Goal: Transaction & Acquisition: Book appointment/travel/reservation

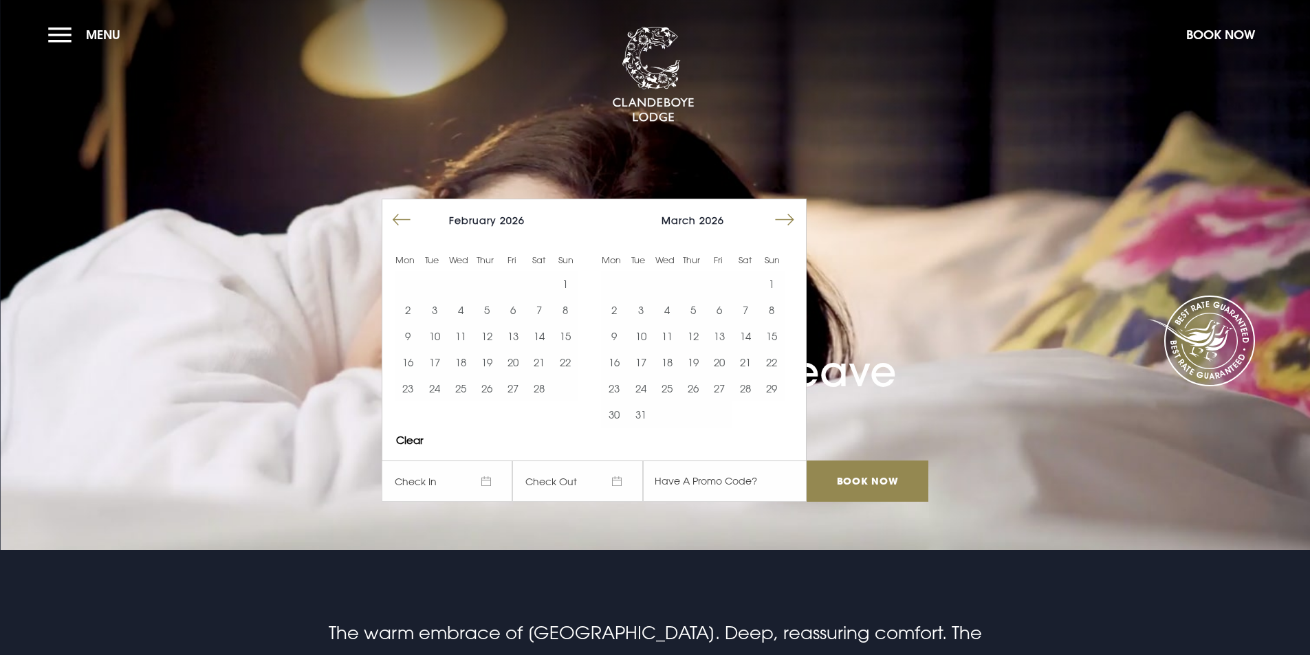
click at [794, 224] on button "Move forward to switch to the next month." at bounding box center [785, 220] width 26 height 26
click at [667, 362] on button "20" at bounding box center [667, 362] width 26 height 26
click at [696, 364] on button "21" at bounding box center [693, 362] width 26 height 26
click at [863, 482] on input "Book Now" at bounding box center [867, 481] width 121 height 41
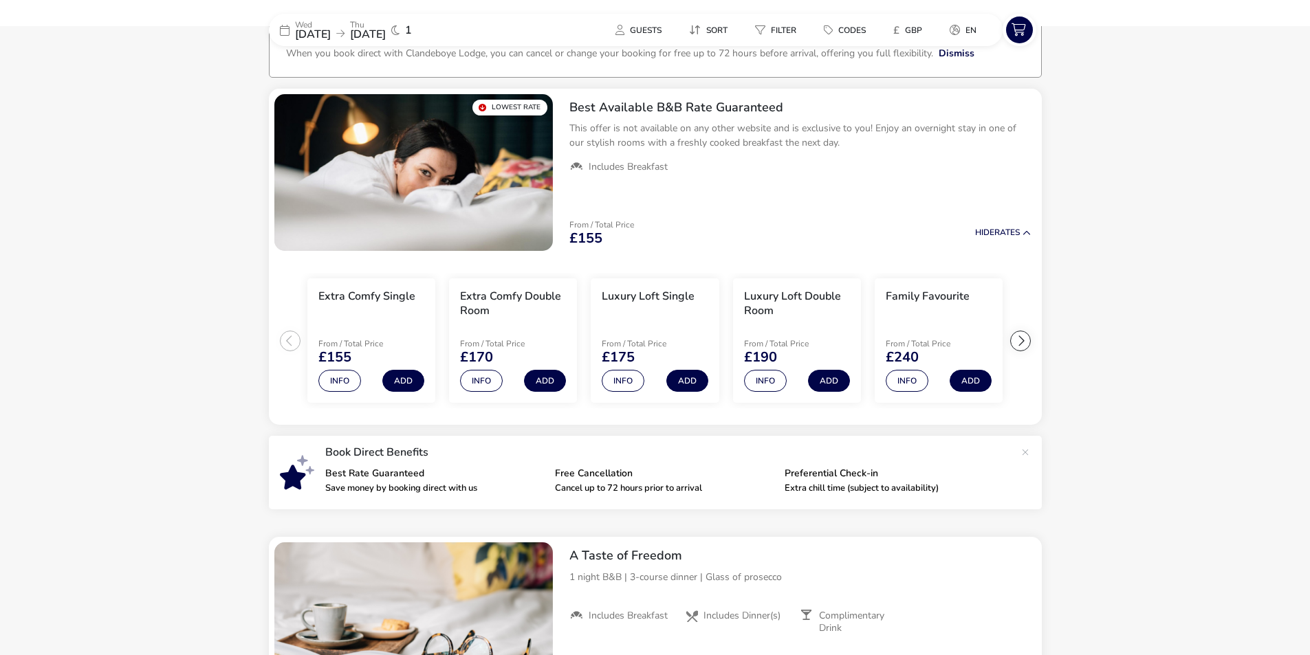
scroll to position [111, 0]
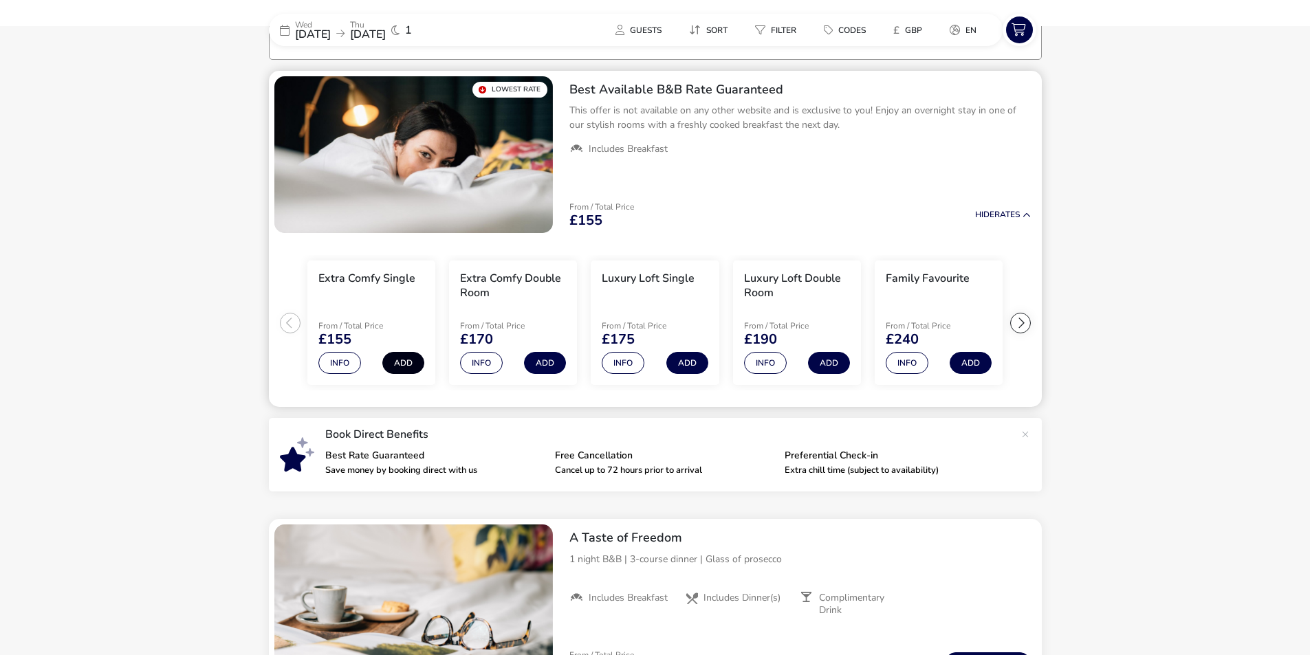
click at [402, 363] on button "Add" at bounding box center [403, 363] width 42 height 22
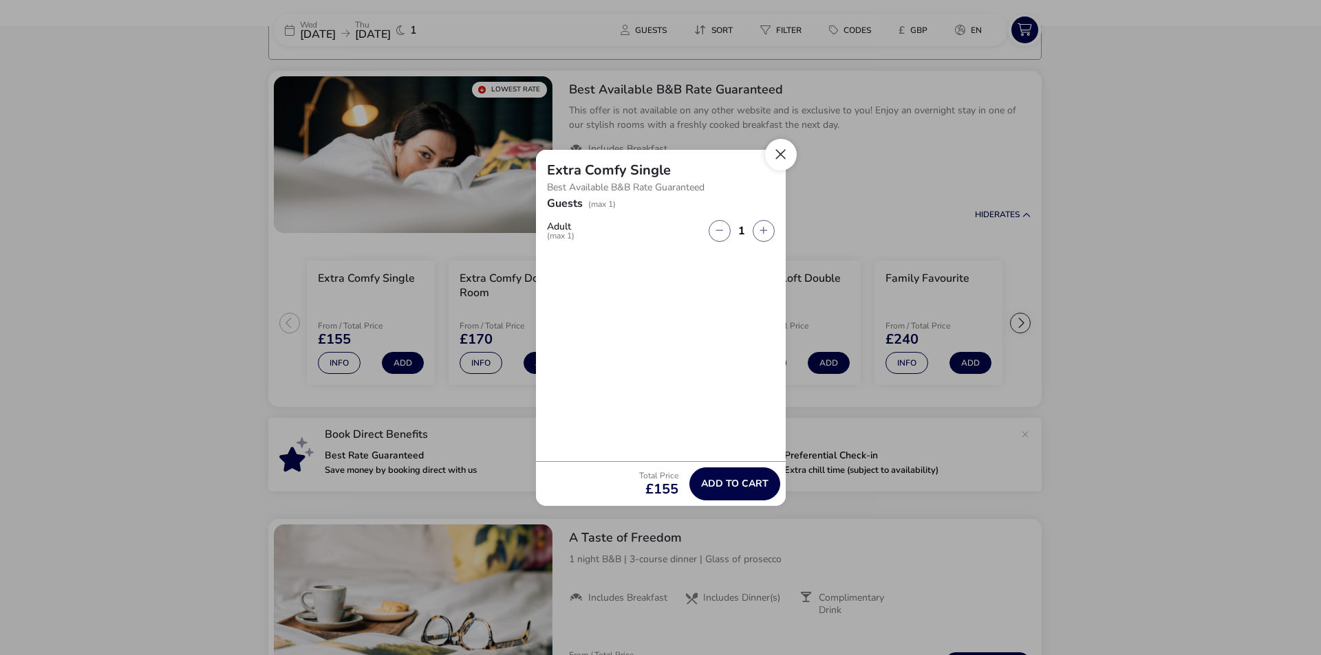
click at [787, 149] on button "Close" at bounding box center [781, 155] width 32 height 32
